Goal: Task Accomplishment & Management: Use online tool/utility

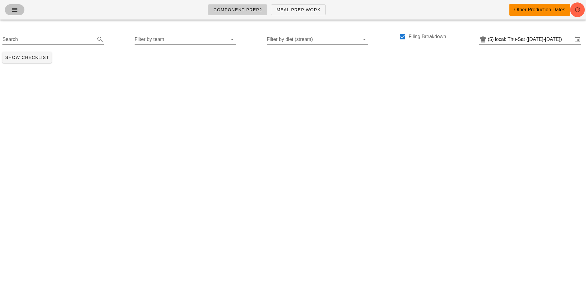
click at [14, 12] on icon "button" at bounding box center [14, 9] width 7 height 7
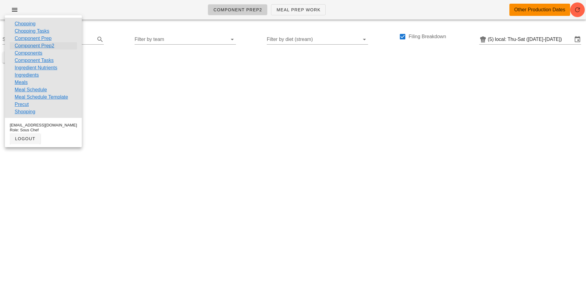
click at [23, 48] on link "Component Prep2" at bounding box center [35, 45] width 40 height 7
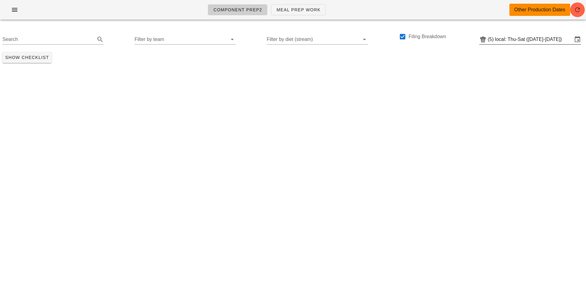
click at [515, 36] on input "local: Thu-Sat (Aug 21-Aug 23)" at bounding box center [534, 39] width 78 height 10
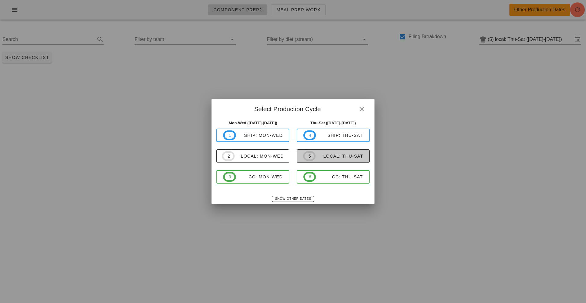
click at [331, 154] on div "local: Thu-Sat" at bounding box center [340, 155] width 48 height 5
type input "local: Thu-Sat (Aug 28-Aug 30)"
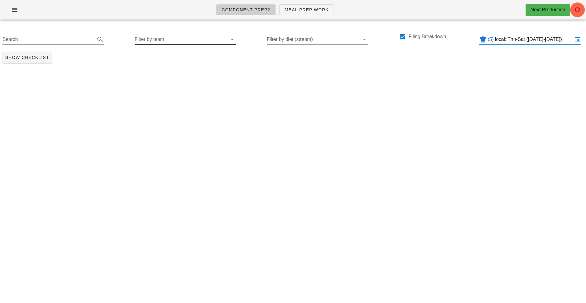
click at [150, 42] on input "Filter by team" at bounding box center [181, 39] width 92 height 10
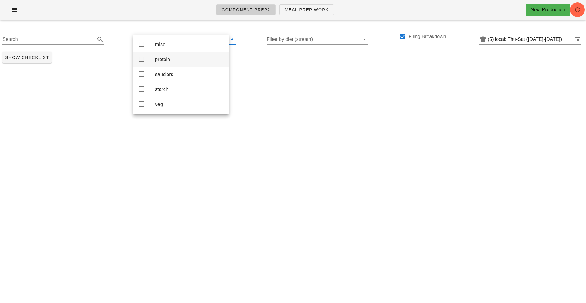
click at [163, 61] on div "protein" at bounding box center [189, 59] width 69 height 6
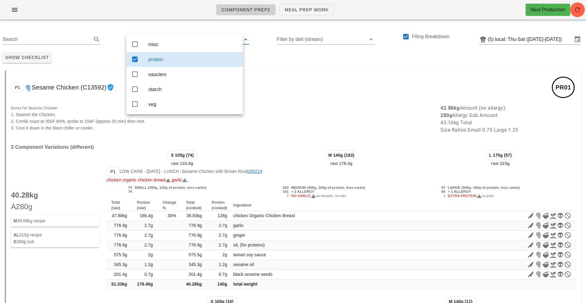
click at [299, 63] on div "Show Checklist" at bounding box center [293, 57] width 586 height 16
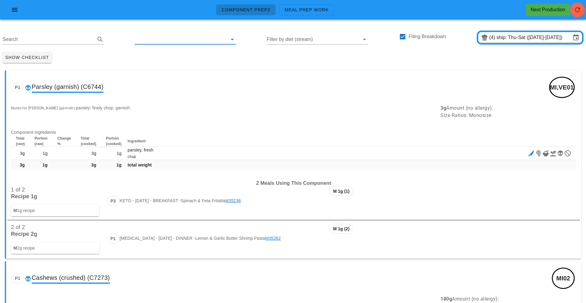
click at [153, 41] on input "text" at bounding box center [181, 39] width 92 height 10
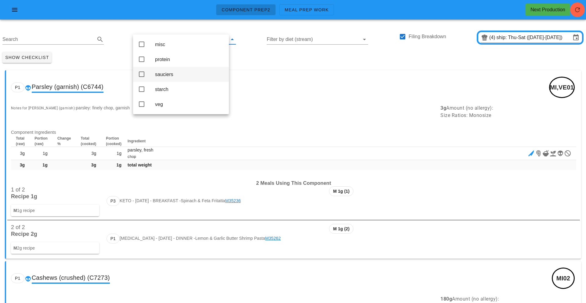
click at [161, 76] on div "sauciers" at bounding box center [189, 74] width 69 height 6
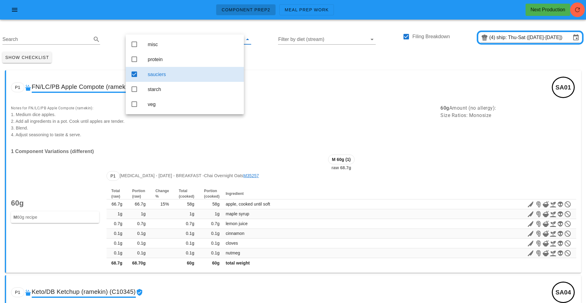
click at [264, 60] on div "Show Checklist" at bounding box center [293, 57] width 586 height 16
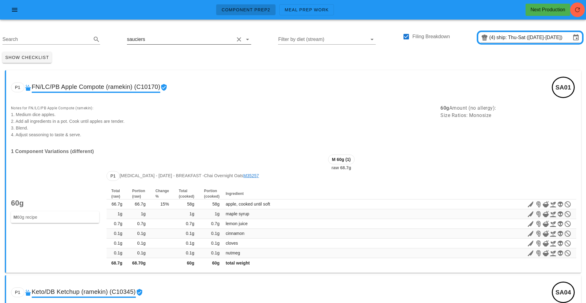
click at [147, 34] on input "text" at bounding box center [190, 39] width 88 height 10
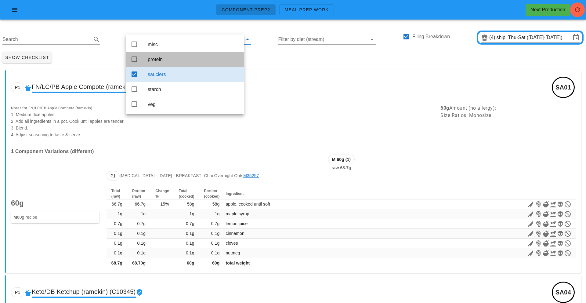
click at [165, 59] on div "protein" at bounding box center [193, 59] width 91 height 6
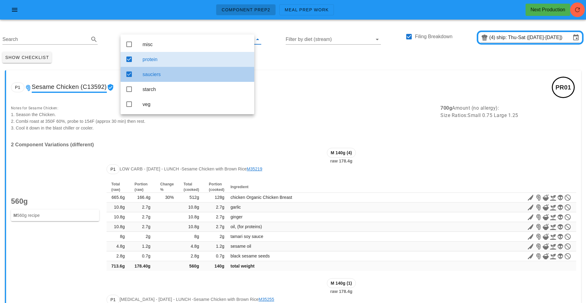
click at [171, 72] on div "sauciers" at bounding box center [196, 74] width 107 height 13
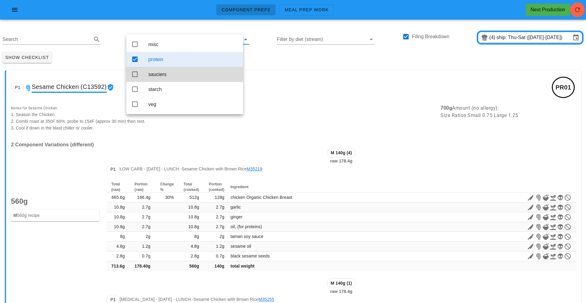
click at [119, 22] on div "Component Prep2 Meal Prep Work Next Production" at bounding box center [293, 12] width 586 height 24
